Goal: Task Accomplishment & Management: Manage account settings

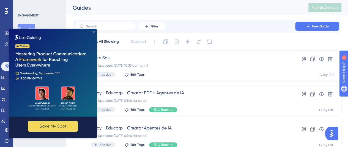
click at [93, 32] on icon "Close Preview" at bounding box center [93, 32] width 2 height 2
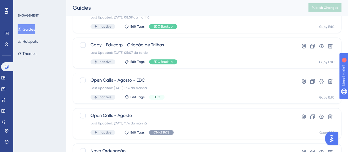
scroll to position [193, 0]
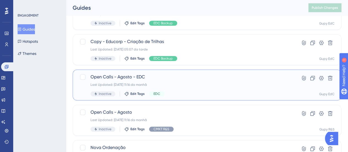
click at [122, 75] on span "Open Calls - Agosto - EDC" at bounding box center [185, 76] width 189 height 7
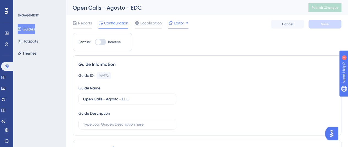
click at [181, 23] on span "Editor" at bounding box center [179, 23] width 10 height 7
click at [102, 41] on div at bounding box center [100, 42] width 11 height 7
click at [95, 42] on input "Inactive" at bounding box center [95, 42] width 0 height 0
checkbox input "true"
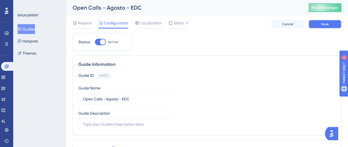
click at [318, 27] on button "Save" at bounding box center [324, 24] width 33 height 9
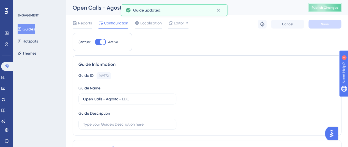
click at [319, 7] on span "Publish Changes" at bounding box center [325, 8] width 26 height 4
